Goal: Navigation & Orientation: Find specific page/section

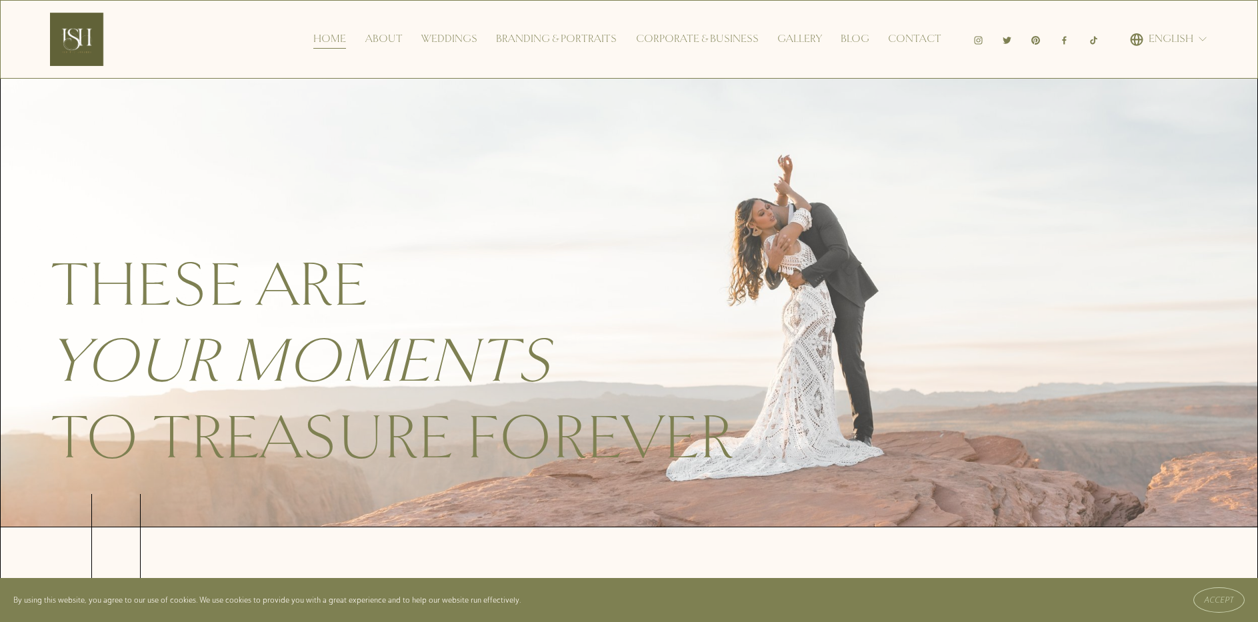
click at [808, 41] on link "Gallery" at bounding box center [799, 39] width 45 height 21
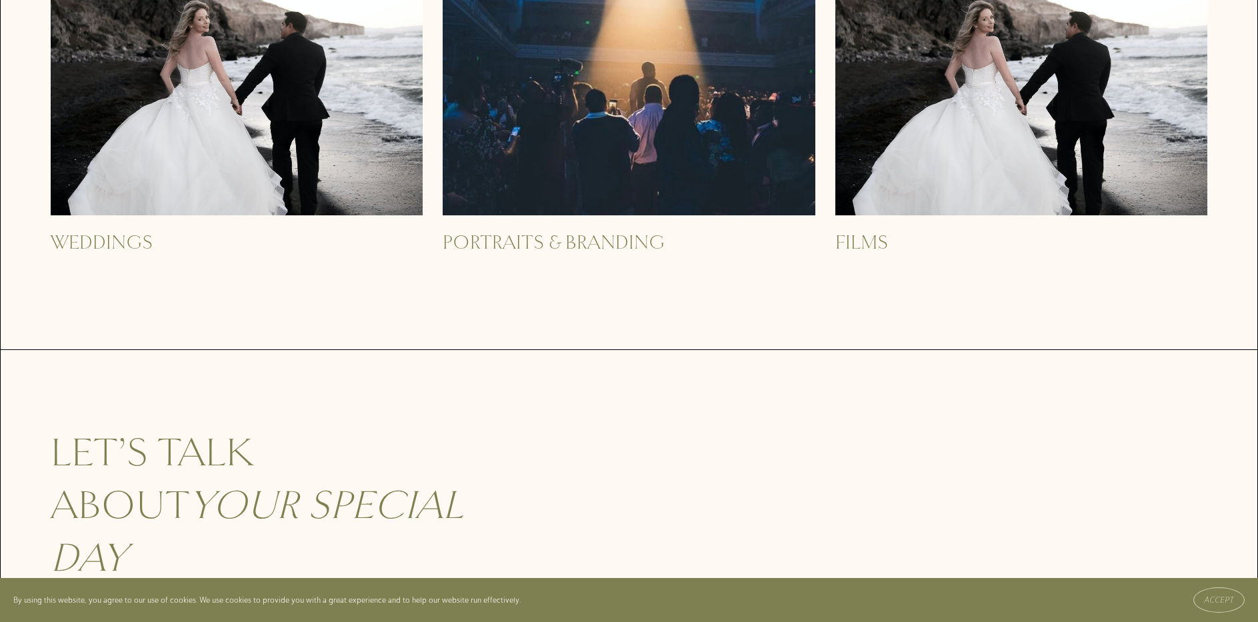
scroll to position [800, 0]
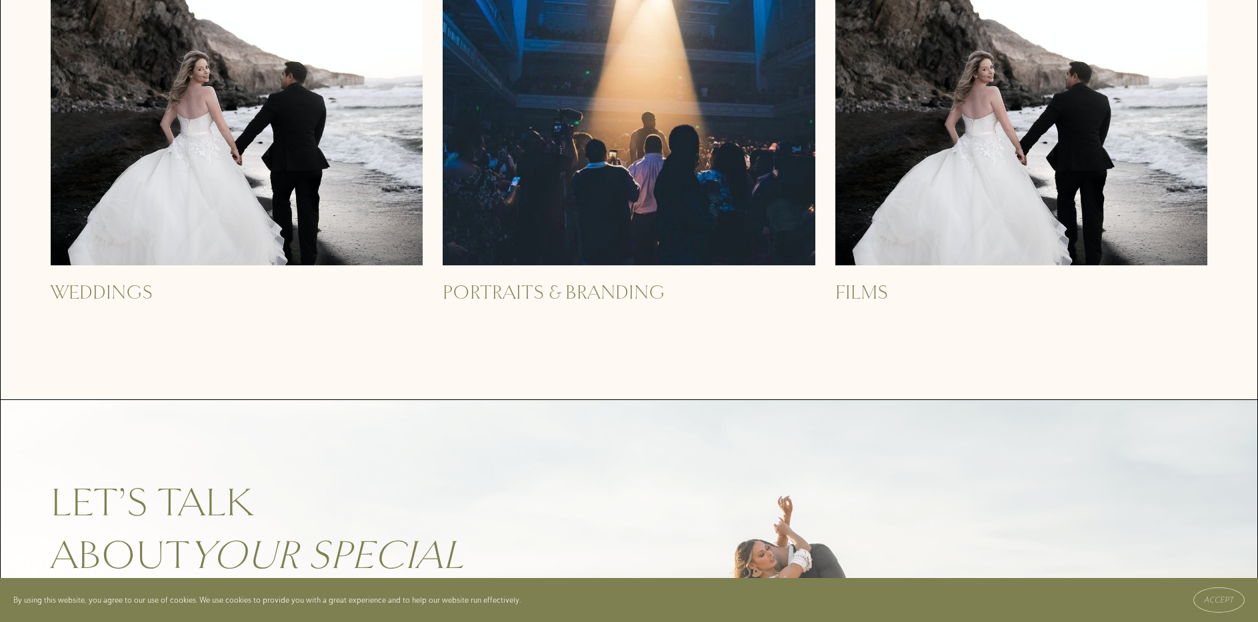
click at [616, 187] on img at bounding box center [629, 79] width 372 height 372
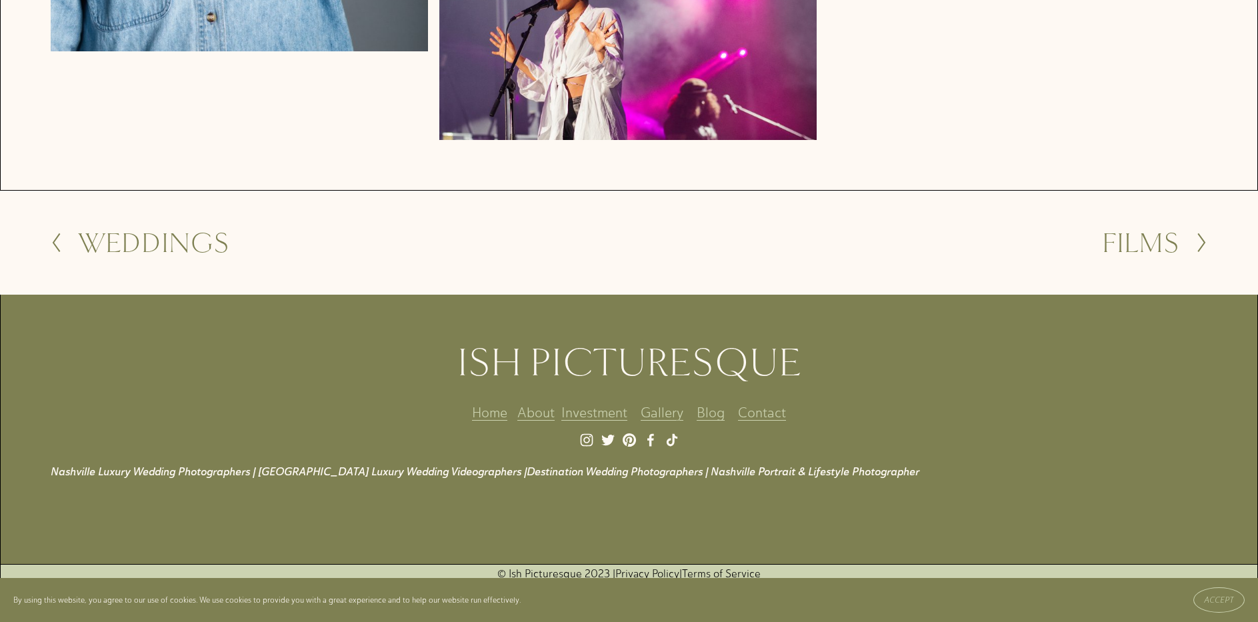
scroll to position [3993, 0]
click at [1115, 243] on h2 "Films" at bounding box center [1140, 243] width 77 height 29
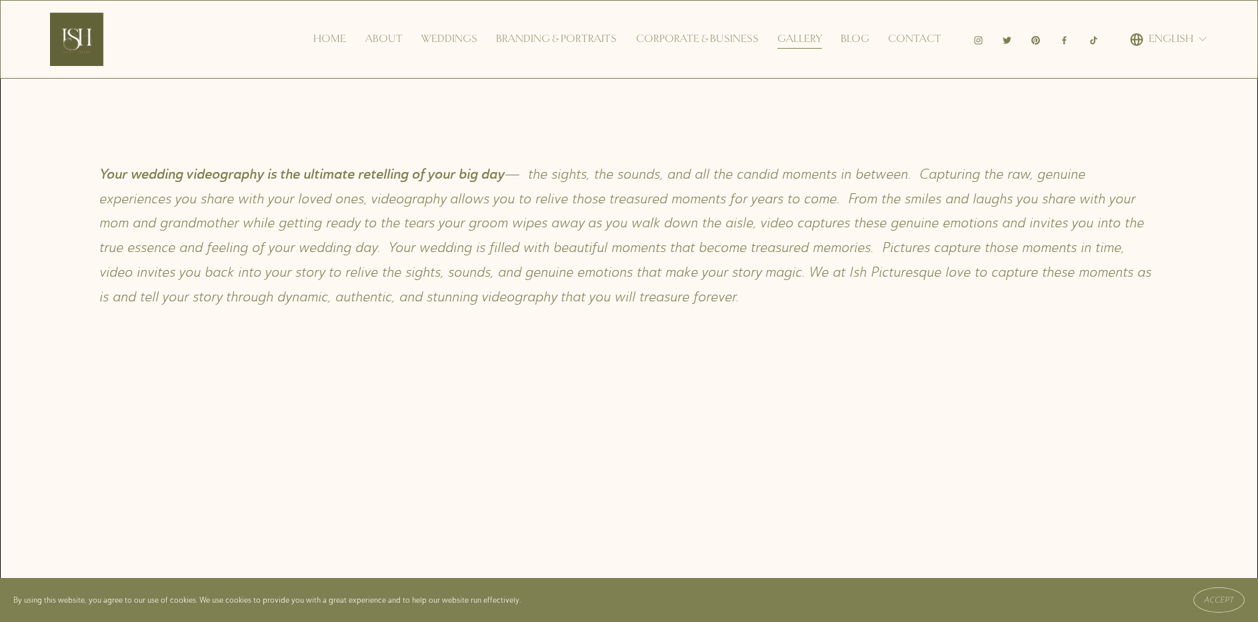
click at [547, 35] on link "Branding & Portraits" at bounding box center [556, 39] width 121 height 21
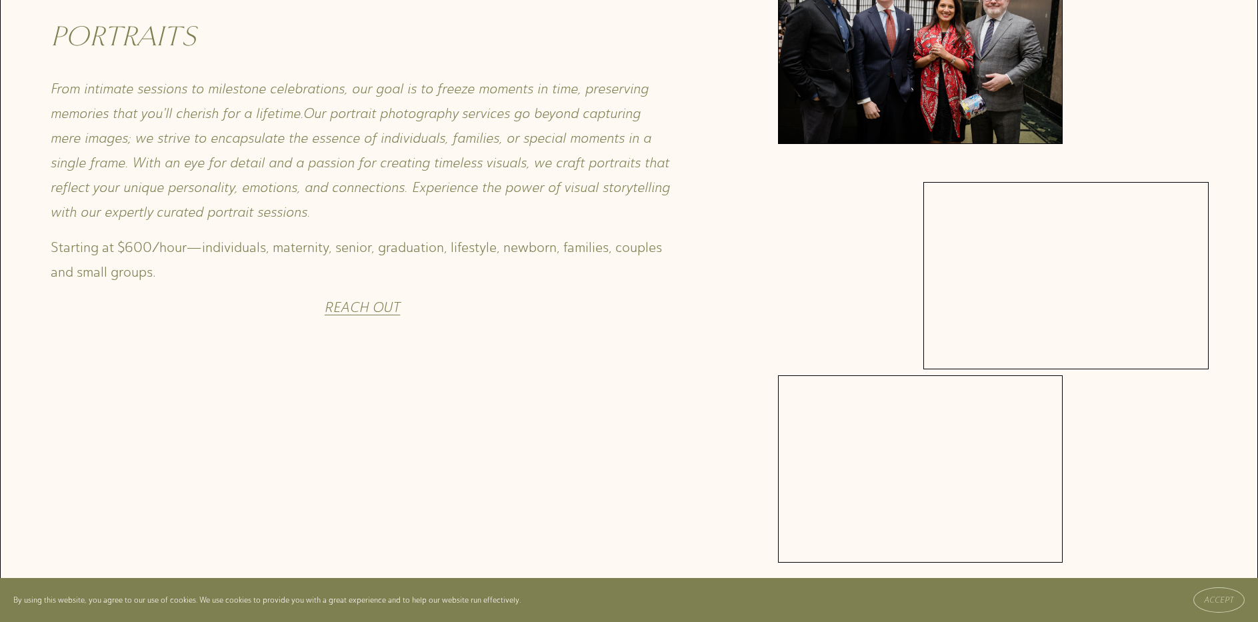
scroll to position [1000, 0]
